Goal: Find specific page/section: Find specific page/section

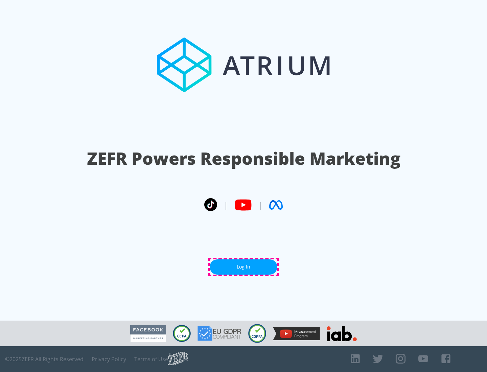
click at [244, 267] on link "Log In" at bounding box center [244, 266] width 68 height 15
